Goal: Information Seeking & Learning: Learn about a topic

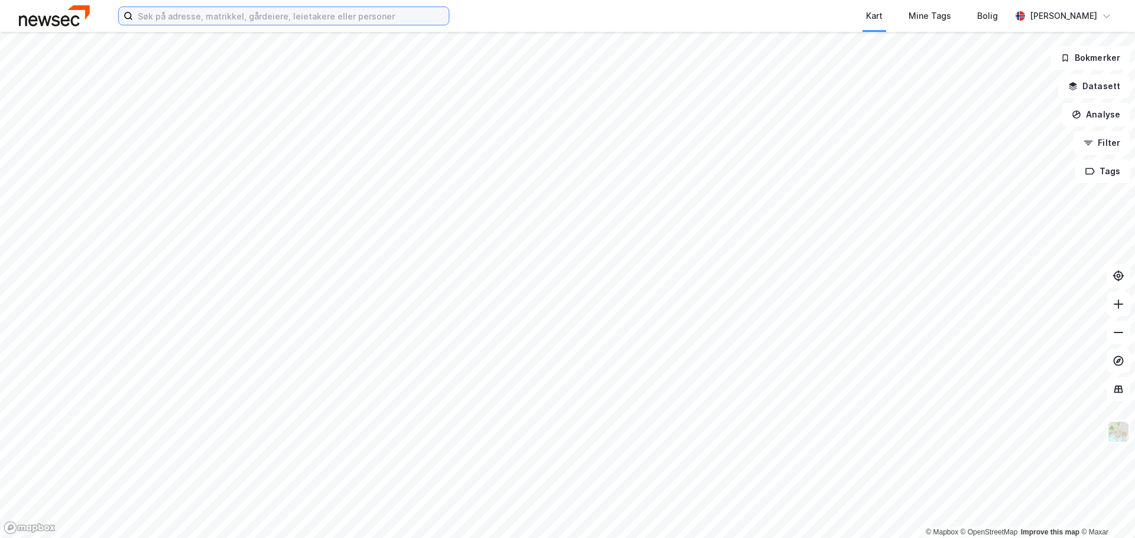
click at [255, 20] on input at bounding box center [291, 16] width 316 height 18
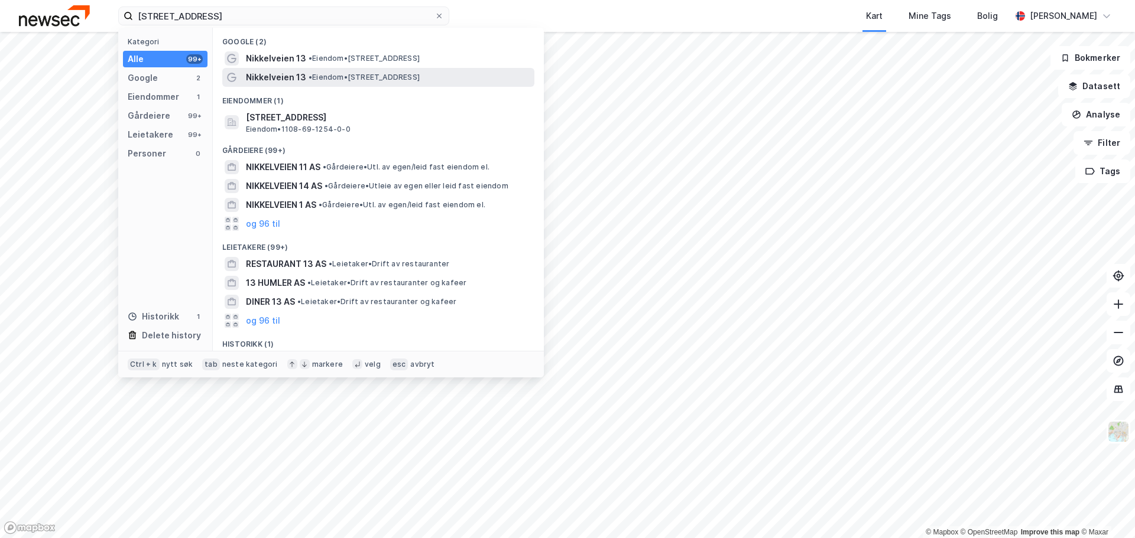
click at [285, 74] on span "Nikkelveien 13" at bounding box center [276, 77] width 60 height 14
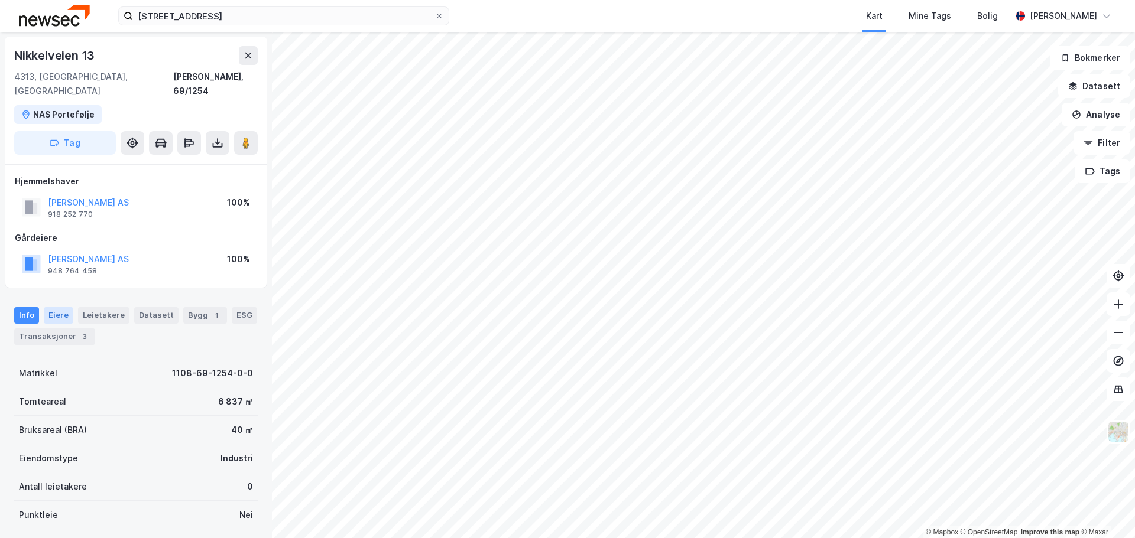
click at [53, 307] on div "Eiere" at bounding box center [59, 315] width 30 height 17
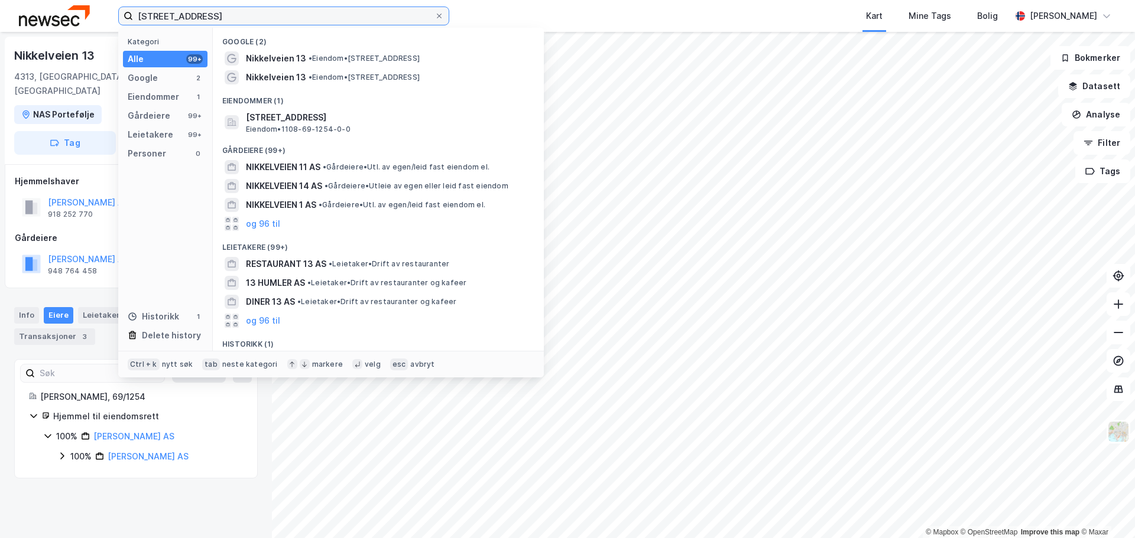
click at [197, 14] on input "[STREET_ADDRESS]" at bounding box center [283, 16] width 301 height 18
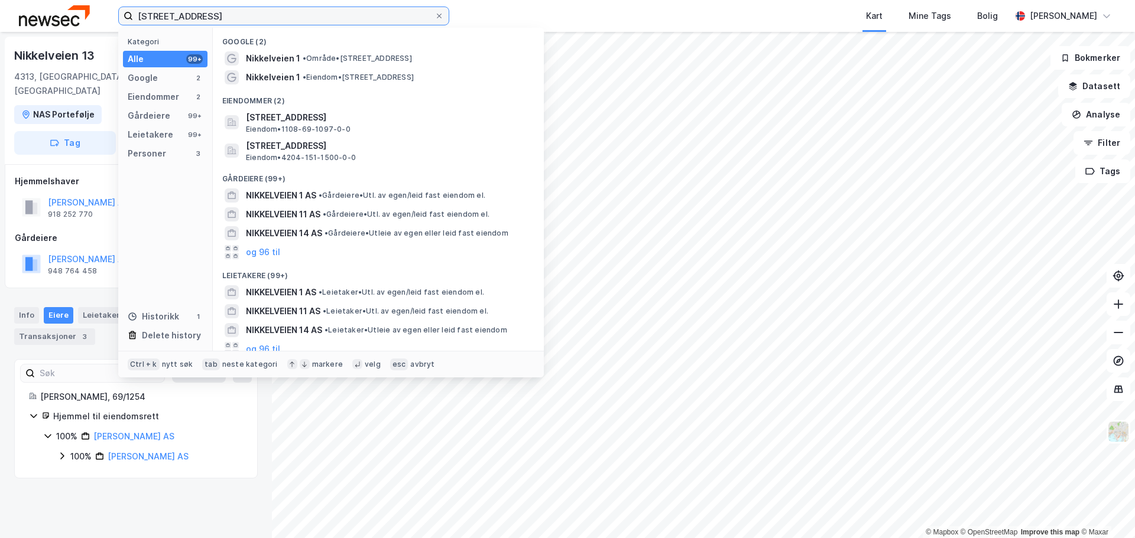
type input "[STREET_ADDRESS]"
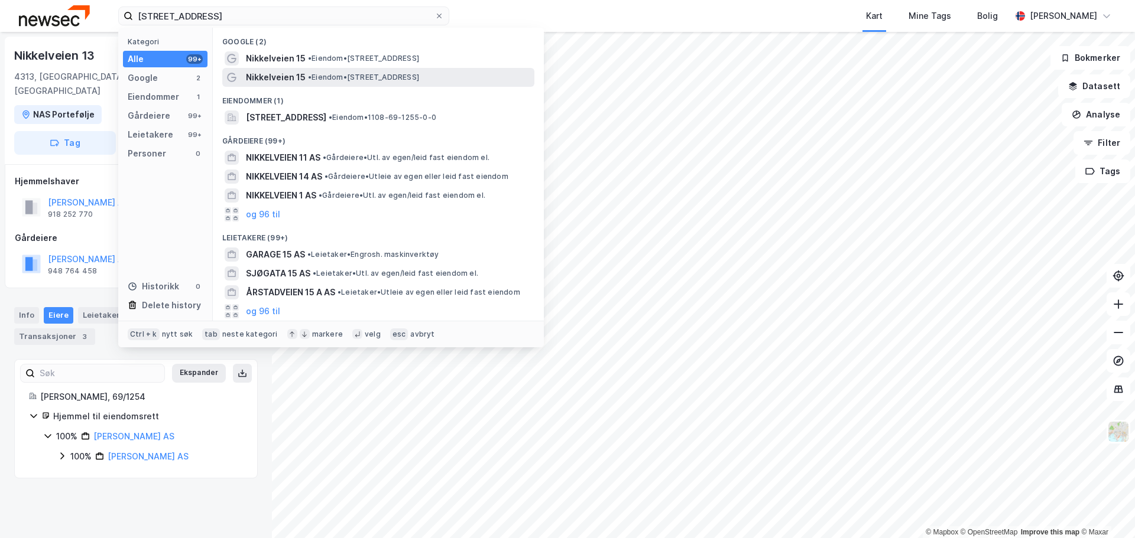
click at [304, 70] on div "Nikkelveien 15 • Eiendom • [STREET_ADDRESS]" at bounding box center [389, 77] width 286 height 14
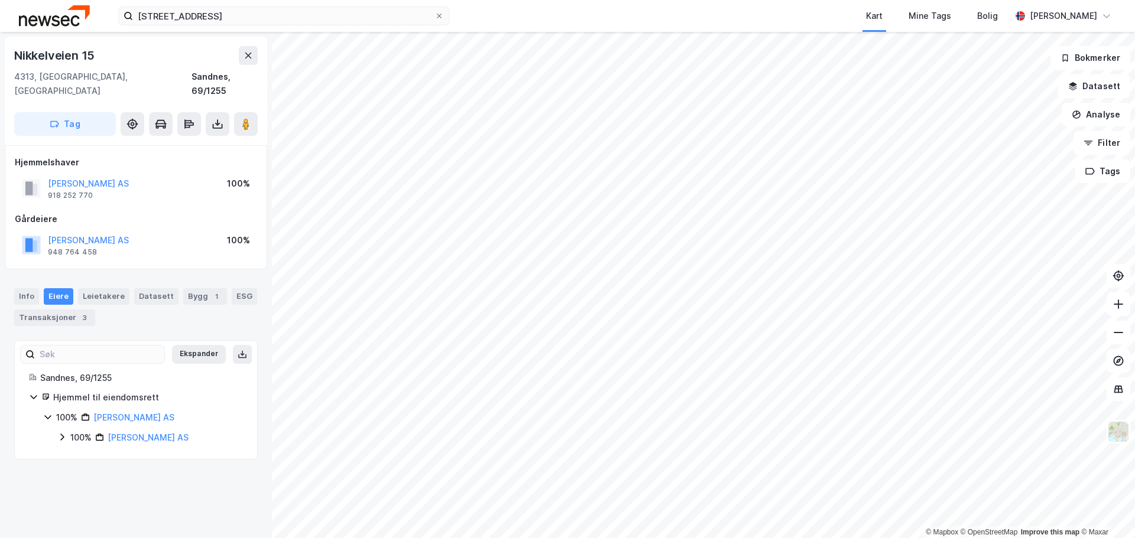
click at [134, 411] on div "[PERSON_NAME] AS" at bounding box center [133, 418] width 81 height 14
click at [134, 412] on link "[PERSON_NAME] AS" at bounding box center [133, 417] width 81 height 10
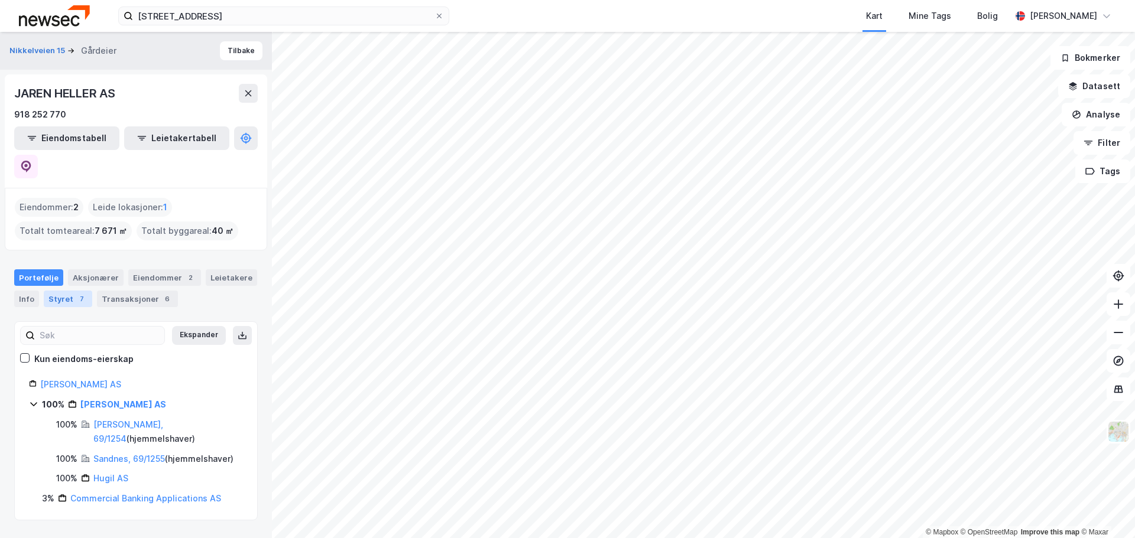
click at [76, 293] on div "7" at bounding box center [82, 299] width 12 height 12
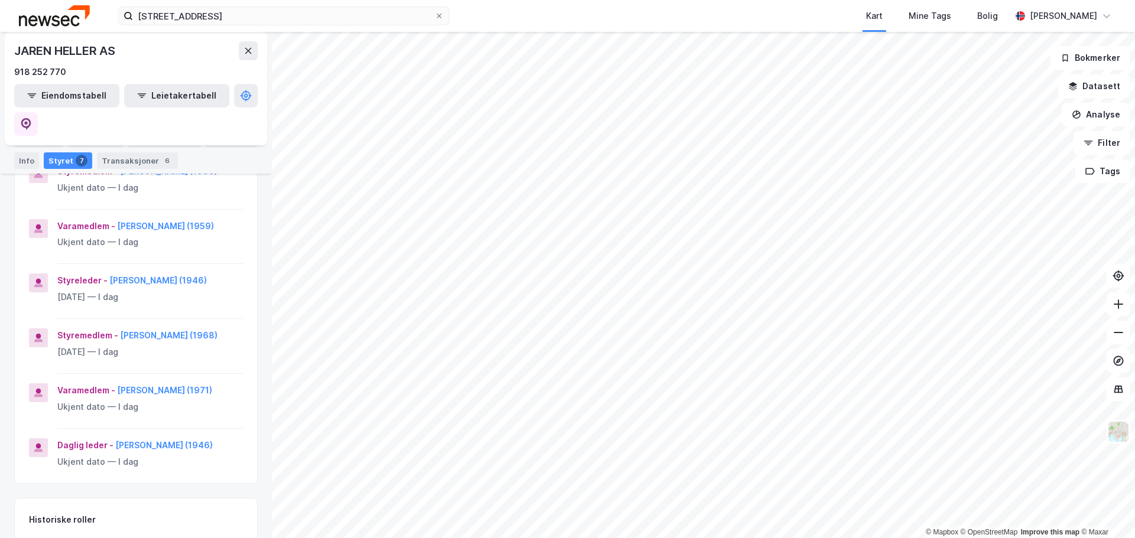
scroll to position [236, 0]
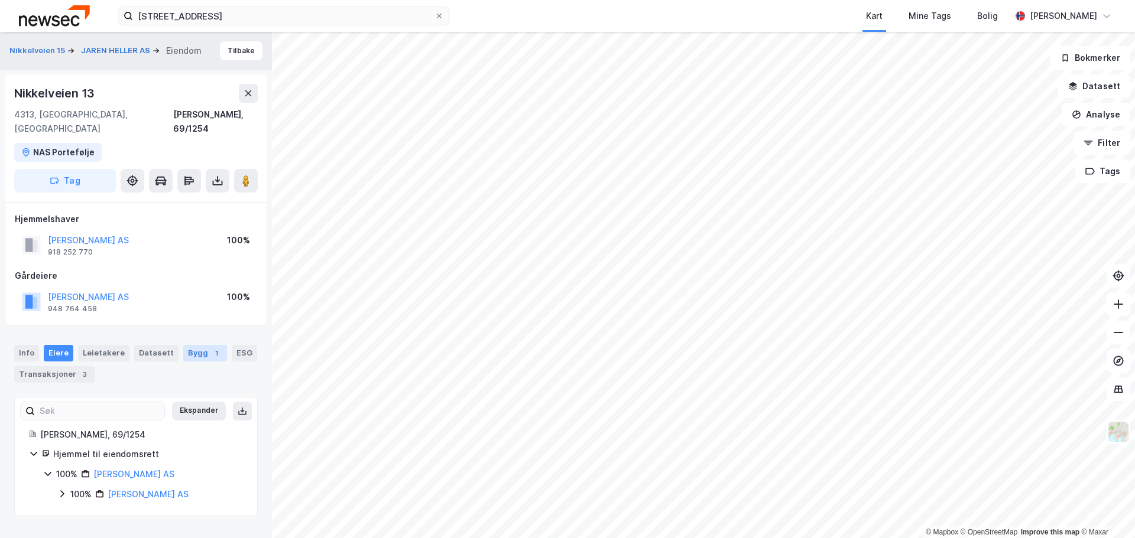
click at [185, 347] on div "Bygg 1" at bounding box center [205, 353] width 44 height 17
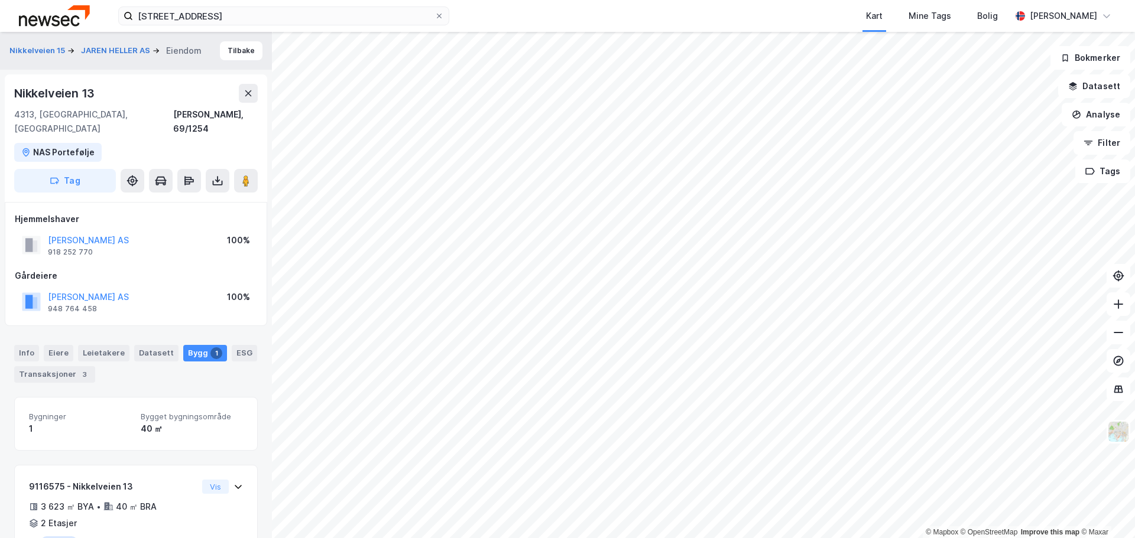
scroll to position [45, 0]
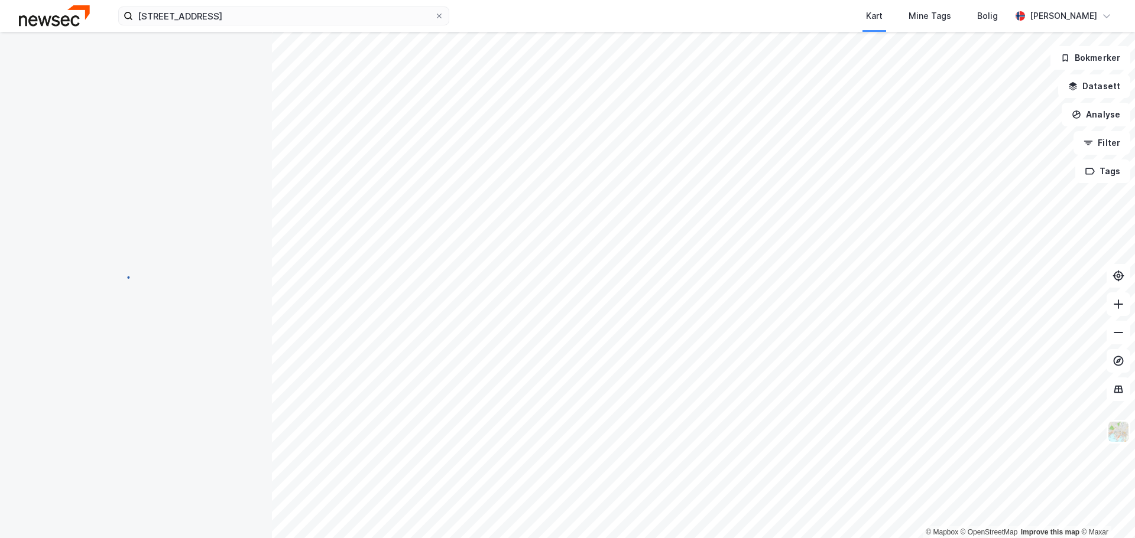
scroll to position [7, 0]
